Goal: Information Seeking & Learning: Learn about a topic

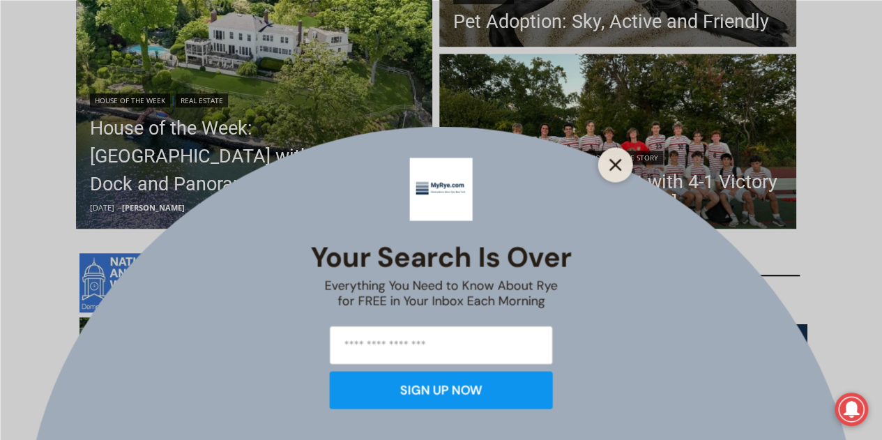
click at [612, 166] on icon "Close" at bounding box center [616, 164] width 13 height 13
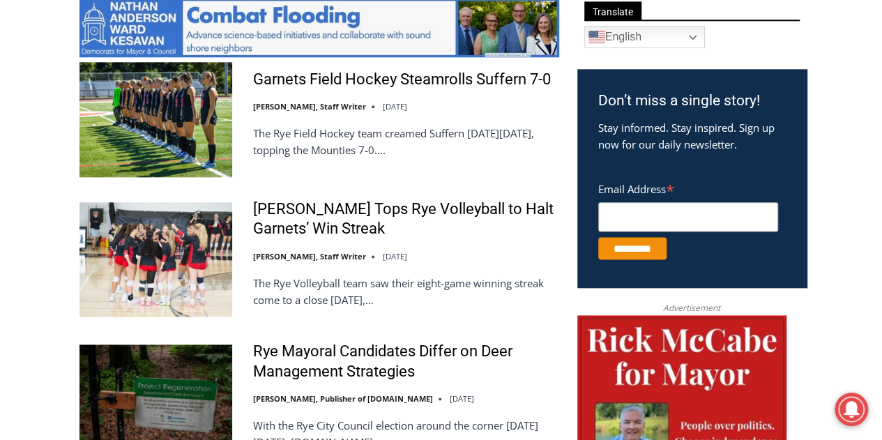
scroll to position [439, 0]
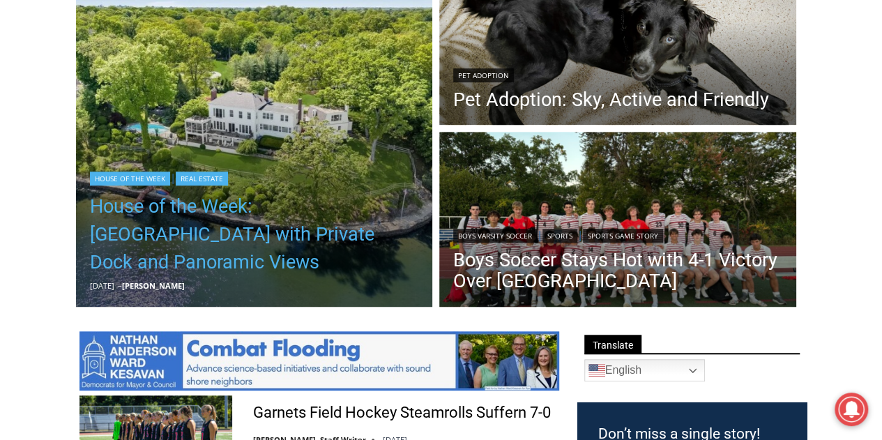
click at [264, 223] on link "House of the Week: [GEOGRAPHIC_DATA] with Private Dock and Panoramic Views" at bounding box center [254, 235] width 329 height 84
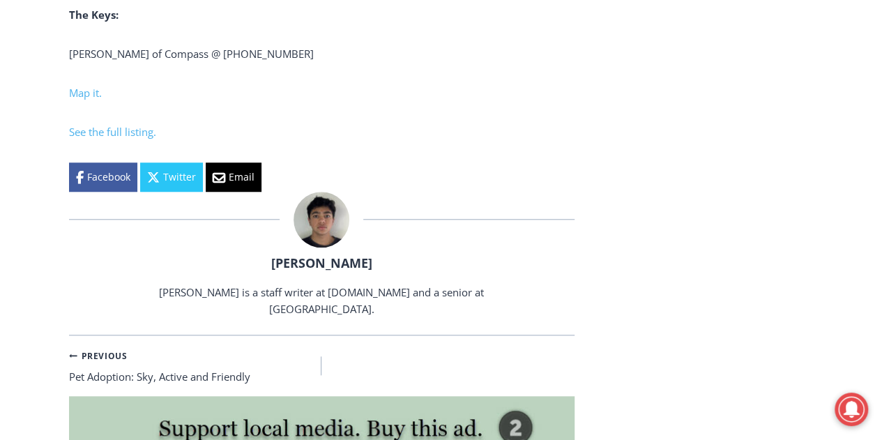
scroll to position [5867, 0]
